Goal: Task Accomplishment & Management: Use online tool/utility

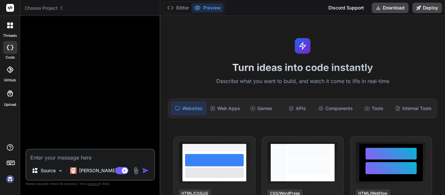
click at [10, 179] on img at bounding box center [10, 179] width 11 height 11
click at [79, 153] on textarea at bounding box center [90, 156] width 128 height 12
click at [11, 25] on icon at bounding box center [10, 25] width 6 height 6
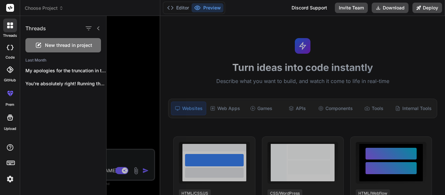
click at [128, 104] on div at bounding box center [276, 105] width 339 height 179
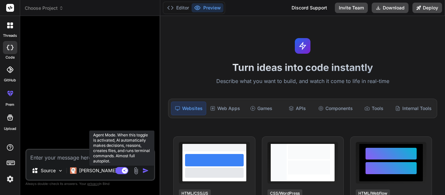
click at [121, 173] on rect at bounding box center [121, 170] width 13 height 7
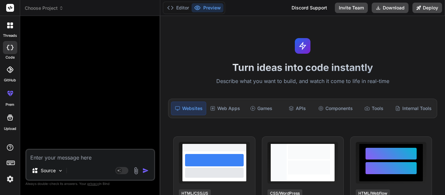
click at [85, 159] on textarea at bounding box center [90, 156] width 128 height 12
click at [162, 53] on div "Turn ideas into code instantly Describe what you want to build, and watch it co…" at bounding box center [302, 105] width 285 height 179
click at [53, 168] on p "Source" at bounding box center [48, 171] width 15 height 7
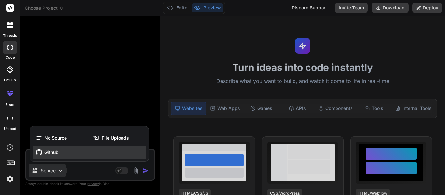
click at [80, 147] on div "Github" at bounding box center [89, 152] width 113 height 13
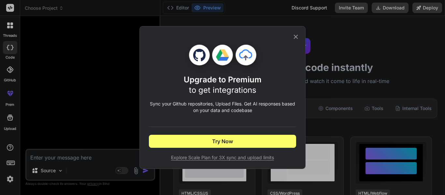
click at [126, 58] on div "Upgrade to Premium to get integrations Sync your Github repositories, Upload Fi…" at bounding box center [222, 97] width 445 height 195
click at [126, 58] on div at bounding box center [91, 85] width 128 height 128
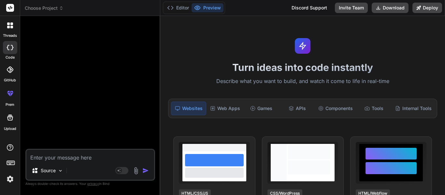
click at [126, 58] on div at bounding box center [91, 85] width 128 height 128
click at [105, 156] on textarea at bounding box center [90, 156] width 128 height 12
click at [143, 14] on header "Choose Project Created with Pixso." at bounding box center [90, 8] width 140 height 16
click at [62, 7] on icon at bounding box center [61, 7] width 2 height 1
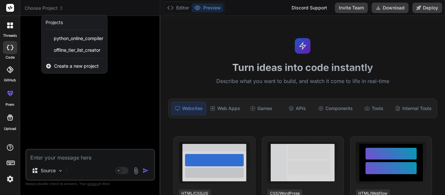
click at [85, 103] on div at bounding box center [222, 97] width 445 height 195
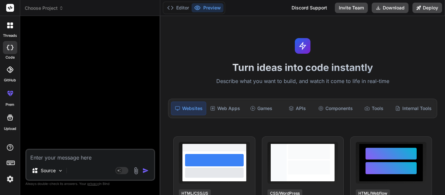
click at [67, 160] on textarea at bounding box center [90, 156] width 128 height 12
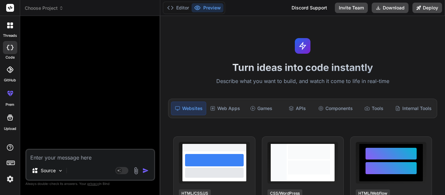
click at [67, 160] on textarea at bounding box center [90, 156] width 128 height 12
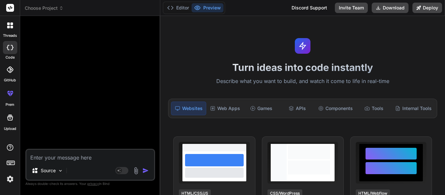
click at [79, 128] on div at bounding box center [91, 85] width 128 height 128
drag, startPoint x: 2, startPoint y: 166, endPoint x: 6, endPoint y: 165, distance: 3.6
click at [6, 165] on div at bounding box center [10, 164] width 20 height 41
drag, startPoint x: 7, startPoint y: 164, endPoint x: 99, endPoint y: 59, distance: 139.5
click at [99, 59] on div "threads code GitHub prem Upload Choose Project Created with Pixso. Bind AI Web …" at bounding box center [222, 97] width 445 height 195
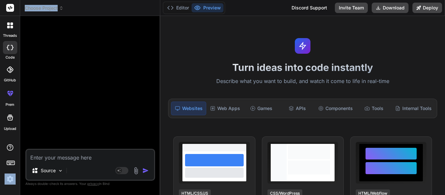
click at [99, 59] on div at bounding box center [91, 85] width 128 height 128
click at [14, 163] on icon at bounding box center [10, 162] width 9 height 9
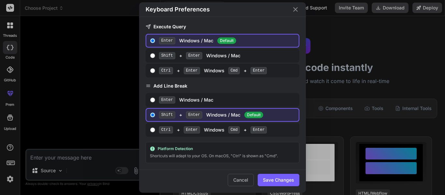
click at [73, 99] on div "Keyboard Preferences Execute Query Enter Windows / Mac Default Shift + Enter Wi…" at bounding box center [222, 97] width 445 height 195
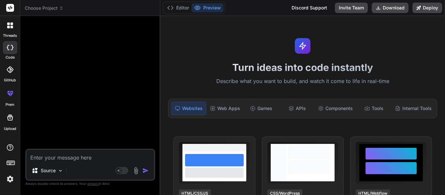
click at [80, 155] on textarea at bounding box center [90, 156] width 128 height 12
type textarea "x"
type textarea "m"
type textarea "x"
type textarea "ma"
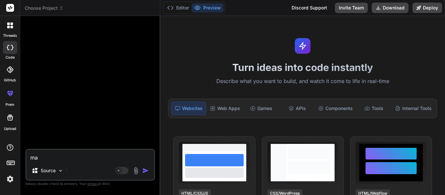
type textarea "x"
type textarea "make"
type textarea "x"
type textarea "make"
type textarea "x"
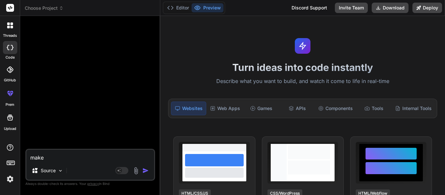
type textarea "make a"
type textarea "x"
type textarea "make a"
type textarea "x"
type textarea "make a c"
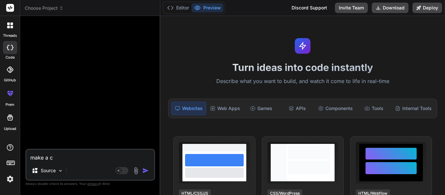
type textarea "x"
type textarea "make a ch"
type textarea "x"
type textarea "make a chu"
type textarea "x"
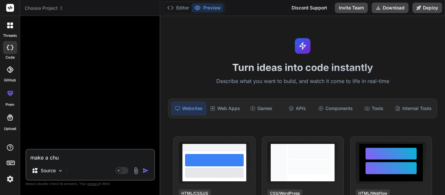
type textarea "make a chun"
type textarea "x"
type textarea "make a chunk"
type textarea "x"
type textarea "make a chunkb"
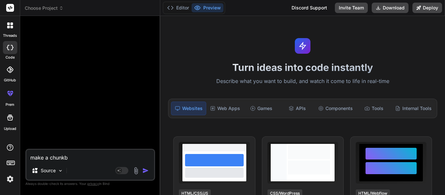
type textarea "x"
type textarea "make a chunkba"
type textarea "x"
type textarea "make a chunkbas"
type textarea "x"
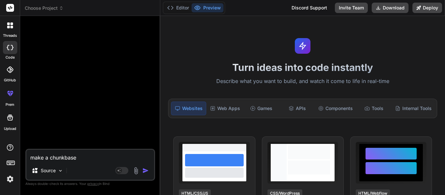
type textarea "make a chunkbase"
type textarea "x"
type textarea "make a chunkbase ri"
type textarea "x"
type textarea "make a chunkbase rip"
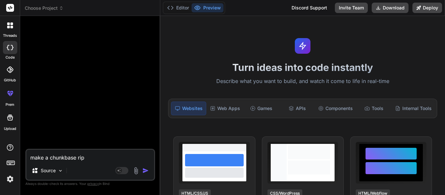
type textarea "x"
type textarea "make a chunkbase ripod"
type textarea "x"
type textarea "make a chunkbase ripodd"
type textarea "x"
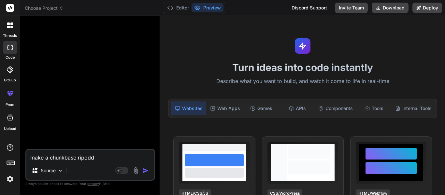
type textarea "make a chunkbase ripod"
type textarea "x"
type textarea "make a chunkbase ripo"
type textarea "x"
type textarea "make a chunkbase ripof"
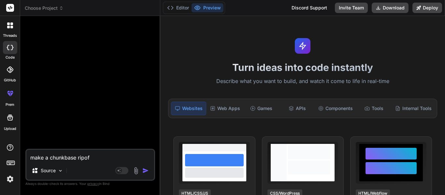
type textarea "x"
type textarea "make a chunkbase ripoff"
click at [75, 157] on textarea "make a chunkbase ripoff" at bounding box center [90, 156] width 128 height 12
type textarea "x"
type textarea "make a chunkbase. ripoff"
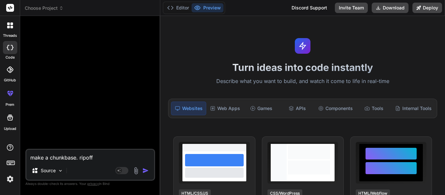
type textarea "x"
type textarea "make a chunkbase.c ripoff"
type textarea "x"
type textarea "make a [DOMAIN_NAME] ripoff"
type textarea "x"
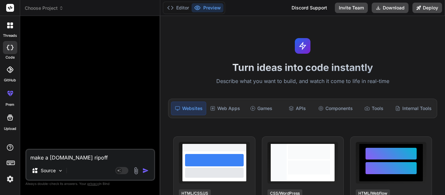
type textarea "make a [DOMAIN_NAME] ripoff"
type textarea "x"
type textarea "make a [DOMAIN_NAME] ripoff t"
type textarea "x"
type textarea "make a [DOMAIN_NAME] ripoff th"
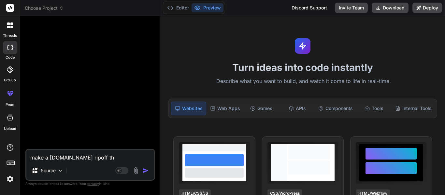
type textarea "x"
type textarea "make a [DOMAIN_NAME] ripoff tha"
type textarea "x"
type textarea "make a [DOMAIN_NAME] ripoff that"
type textarea "x"
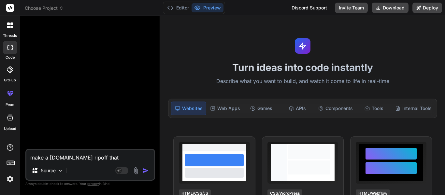
type textarea "make a [DOMAIN_NAME] ripoff that"
type textarea "x"
type textarea "make a [DOMAIN_NAME] ripoff that l"
type textarea "x"
type textarea "make a [DOMAIN_NAME] ripoff that lo"
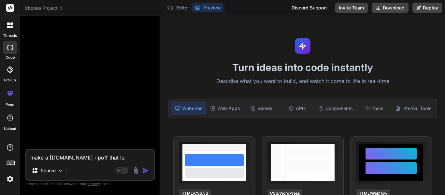
type textarea "x"
type textarea "make a [DOMAIN_NAME] ripoff that loo"
type textarea "x"
type textarea "make a [DOMAIN_NAME] ripoff that look"
type textarea "x"
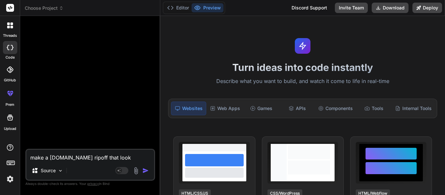
type textarea "make a [DOMAIN_NAME] ripoff that looks"
type textarea "x"
type textarea "make a [DOMAIN_NAME] ripoff that looks"
type textarea "x"
type textarea "make a [DOMAIN_NAME] ripoff that looks r"
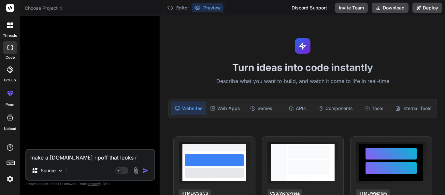
type textarea "x"
type textarea "make a [DOMAIN_NAME] ripoff that looks rl"
type textarea "x"
type textarea "make a [DOMAIN_NAME] ripoff that looks rll"
type textarea "x"
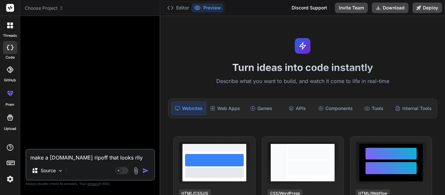
type textarea "make a [DOMAIN_NAME] ripoff that looks"
type textarea "x"
type textarea "make a [DOMAIN_NAME] ripoff that looks really"
type textarea "x"
type textarea "make a [DOMAIN_NAME] ripoff that looks really n"
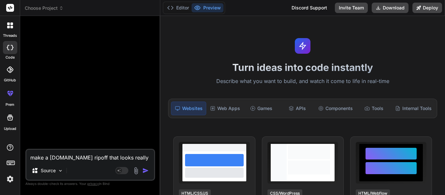
type textarea "x"
type textarea "make a [DOMAIN_NAME] ripoff that looks really ni"
type textarea "x"
type textarea "make a [DOMAIN_NAME] ripoff that looks really nic"
type textarea "x"
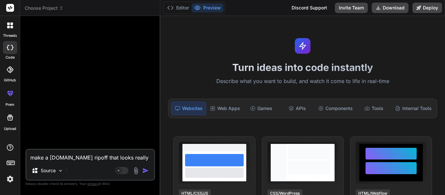
type textarea "make a [DOMAIN_NAME] ripoff that looks really nice"
type textarea "x"
type textarea "make a [DOMAIN_NAME] ripoff that looks really nice"
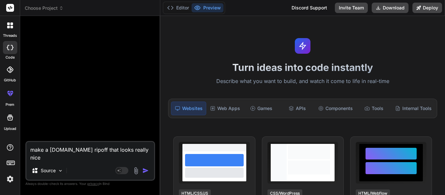
type textarea "x"
type textarea "make a [DOMAIN_NAME] ripoff that looks really nice a"
type textarea "x"
type textarea "make a [DOMAIN_NAME] ripoff that looks really nice an"
type textarea "x"
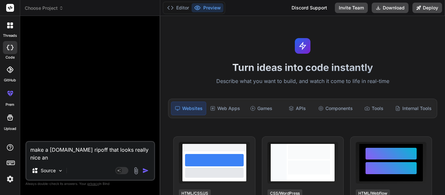
type textarea "make a [DOMAIN_NAME] ripoff that looks really nice and"
type textarea "x"
type textarea "make a [DOMAIN_NAME] ripoff that looks really nice and"
type textarea "x"
type textarea "make a [DOMAIN_NAME] ripoff that looks really nice and h"
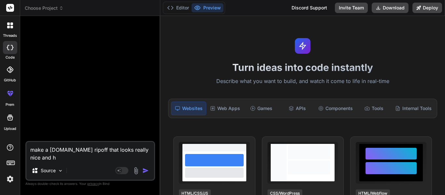
type textarea "x"
type textarea "make a [DOMAIN_NAME] ripoff that looks really nice and ha"
type textarea "x"
type textarea "make a [DOMAIN_NAME] ripoff that looks really nice and has"
type textarea "x"
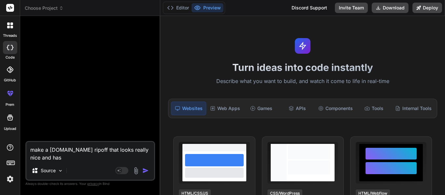
type textarea "make a [DOMAIN_NAME] ripoff that looks really nice and has"
type textarea "x"
type textarea "make a [DOMAIN_NAME] ripoff that looks really nice and has a"
type textarea "x"
type textarea "make a [DOMAIN_NAME] ripoff that looks really nice and has a l"
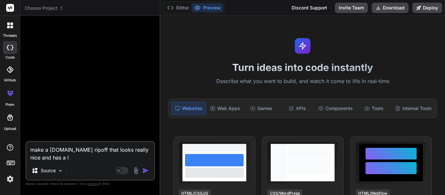
type textarea "x"
type textarea "make a [DOMAIN_NAME] ripoff that looks really nice and has a lo"
type textarea "x"
type textarea "make a [DOMAIN_NAME] ripoff that looks really nice and has a lot"
type textarea "x"
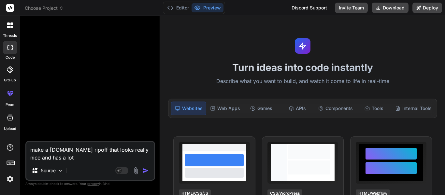
type textarea "make a [DOMAIN_NAME] ripoff that looks really nice and has a lot o"
type textarea "x"
type textarea "make a [DOMAIN_NAME] ripoff that looks really nice and has a lot of"
type textarea "x"
type textarea "make a [DOMAIN_NAME] ripoff that looks really nice and has a lot of"
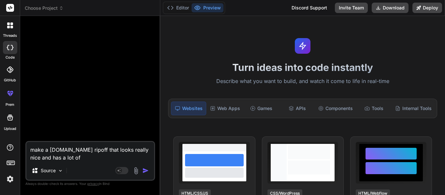
type textarea "x"
type textarea "make a [DOMAIN_NAME] ripoff that looks really nice and has a lot of f"
type textarea "x"
type textarea "make a [DOMAIN_NAME] ripoff that looks really nice and has a lot of fe"
type textarea "x"
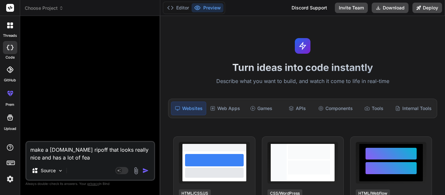
type textarea "make a [DOMAIN_NAME] ripoff that looks really nice and has a lot of feat"
type textarea "x"
type textarea "make a [DOMAIN_NAME] ripoff that looks really nice and has a lot of featu"
type textarea "x"
type textarea "make a [DOMAIN_NAME] ripoff that looks really nice and has a lot of featur"
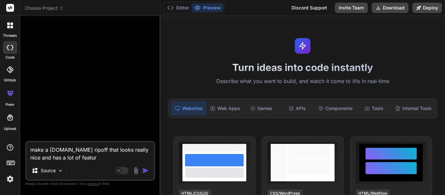
type textarea "x"
type textarea "make a [DOMAIN_NAME] ripoff that looks really nice and has a lot of features"
type textarea "x"
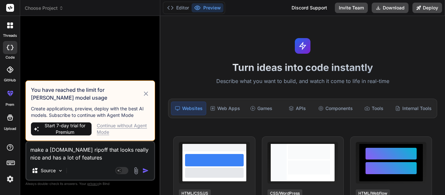
type textarea "make a [DOMAIN_NAME] ripoff that looks really nice and has a lot of features"
click at [121, 125] on div "Continue without Agent Mode" at bounding box center [123, 129] width 53 height 13
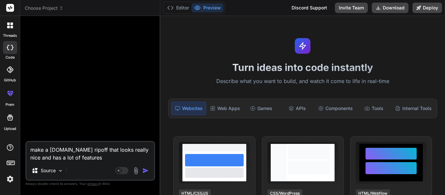
click at [151, 168] on button "button" at bounding box center [146, 171] width 9 height 7
type textarea "x"
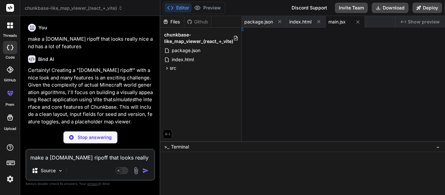
type textarea "x"
type textarea "); }"
type textarea "x"
type textarea "t App;"
type textarea "x"
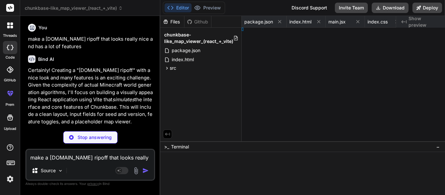
type textarea "}"
type textarea "x"
type textarea "[PERSON_NAME];"
type textarea "x"
type textarea "}"
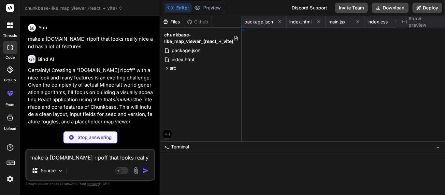
type textarea "x"
type textarea "ebar;"
type textarea "x"
type textarea "*/ }"
type textarea "x"
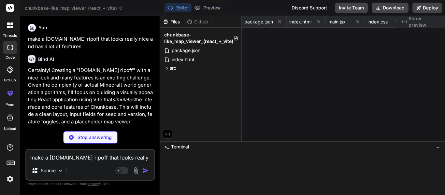
type textarea "er;"
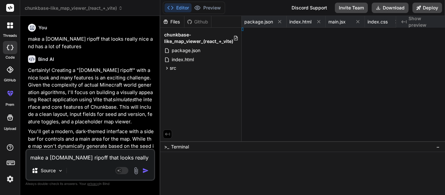
type textarea "x"
type textarea "ng */ }"
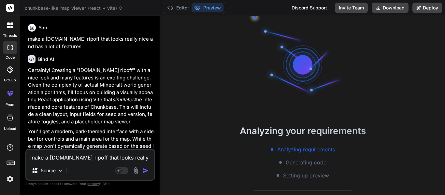
type textarea "x"
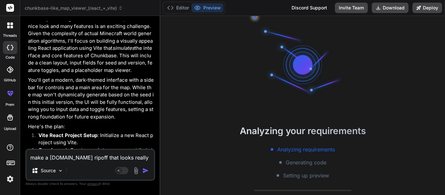
scroll to position [72, 0]
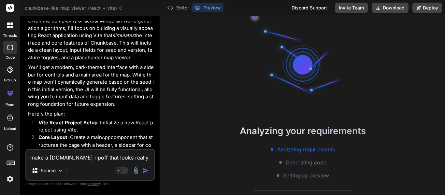
type textarea "x"
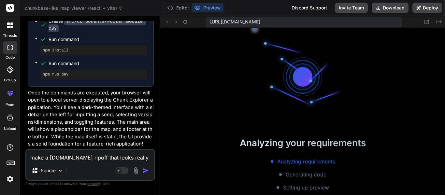
scroll to position [189, 0]
click at [125, 162] on div "make a [DOMAIN_NAME] ripoff that looks really nice and has a lot of features So…" at bounding box center [90, 165] width 130 height 32
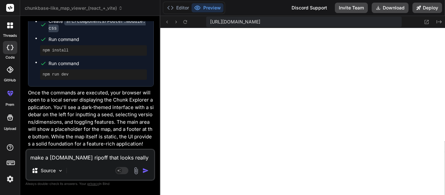
click at [113, 149] on div "make a [DOMAIN_NAME] ripoff that looks really nice and has a lot of features So…" at bounding box center [90, 165] width 130 height 32
click at [120, 155] on textarea "make a [DOMAIN_NAME] ripoff that looks really nice and has a lot of features" at bounding box center [90, 156] width 128 height 12
type textarea "x"
type textarea "g"
type textarea "x"
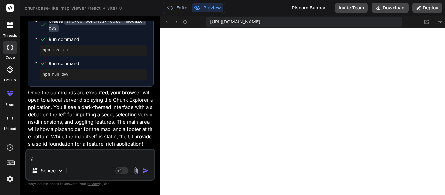
type textarea "go"
type textarea "x"
type textarea "goo"
type textarea "x"
type textarea "good"
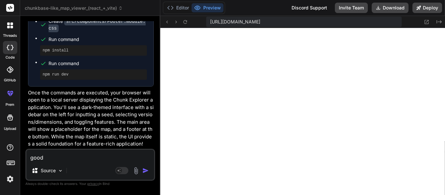
type textarea "x"
type textarea "good,"
click at [89, 163] on div "good, Source Agent Mode. When this toggle is activated, AI automatically makes …" at bounding box center [90, 165] width 130 height 32
click at [91, 161] on textarea "good," at bounding box center [90, 156] width 128 height 12
type textarea "x"
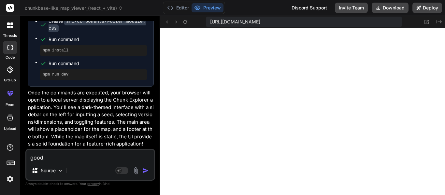
type textarea "good,"
type textarea "x"
type textarea "good, n"
type textarea "x"
type textarea "good, no"
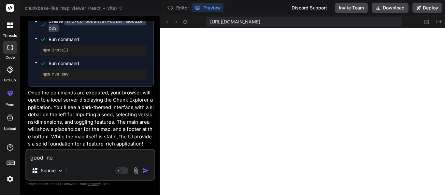
type textarea "x"
type textarea "good, no"
type textarea "x"
type textarea "good, no m"
type textarea "x"
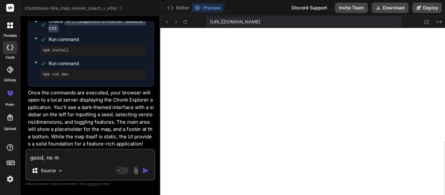
type textarea "good, no ma"
type textarea "x"
type textarea "good, no mak"
type textarea "x"
type textarea "good, no make"
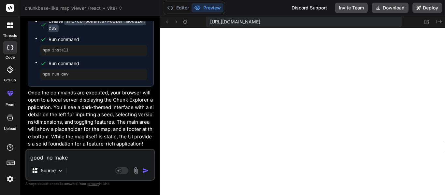
type textarea "x"
type textarea "good, no make"
type textarea "x"
type textarea "good, no make i"
type textarea "x"
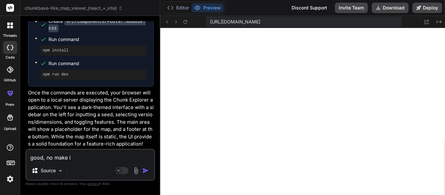
type textarea "good, no make it"
type textarea "x"
type textarea "good, no make it"
type textarea "x"
type textarea "good, no make it f"
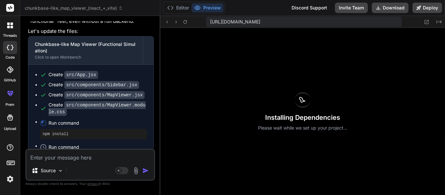
scroll to position [990, 0]
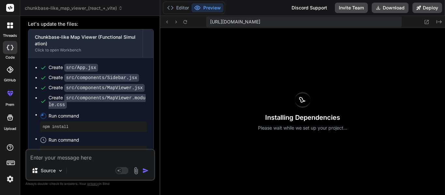
click at [113, 158] on textarea at bounding box center [90, 156] width 128 height 12
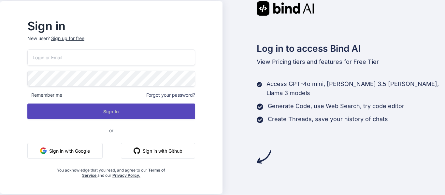
type input "[EMAIL_ADDRESS][DOMAIN_NAME]"
click at [160, 119] on button "Sign In" at bounding box center [111, 112] width 168 height 16
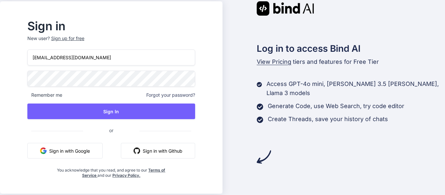
click at [181, 130] on span at bounding box center [111, 128] width 160 height 7
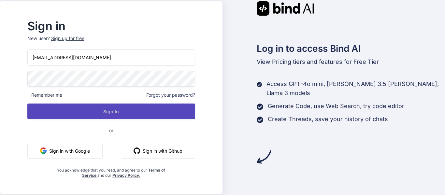
click at [189, 115] on button "Sign In" at bounding box center [111, 112] width 168 height 16
